Goal: Information Seeking & Learning: Learn about a topic

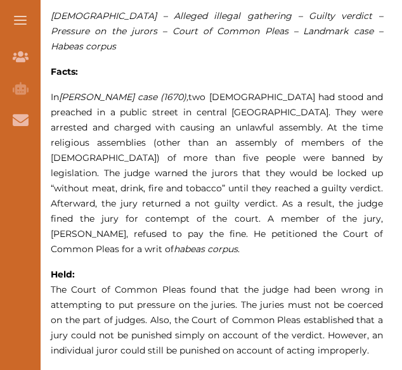
scroll to position [770, 0]
